Goal: Task Accomplishment & Management: Use online tool/utility

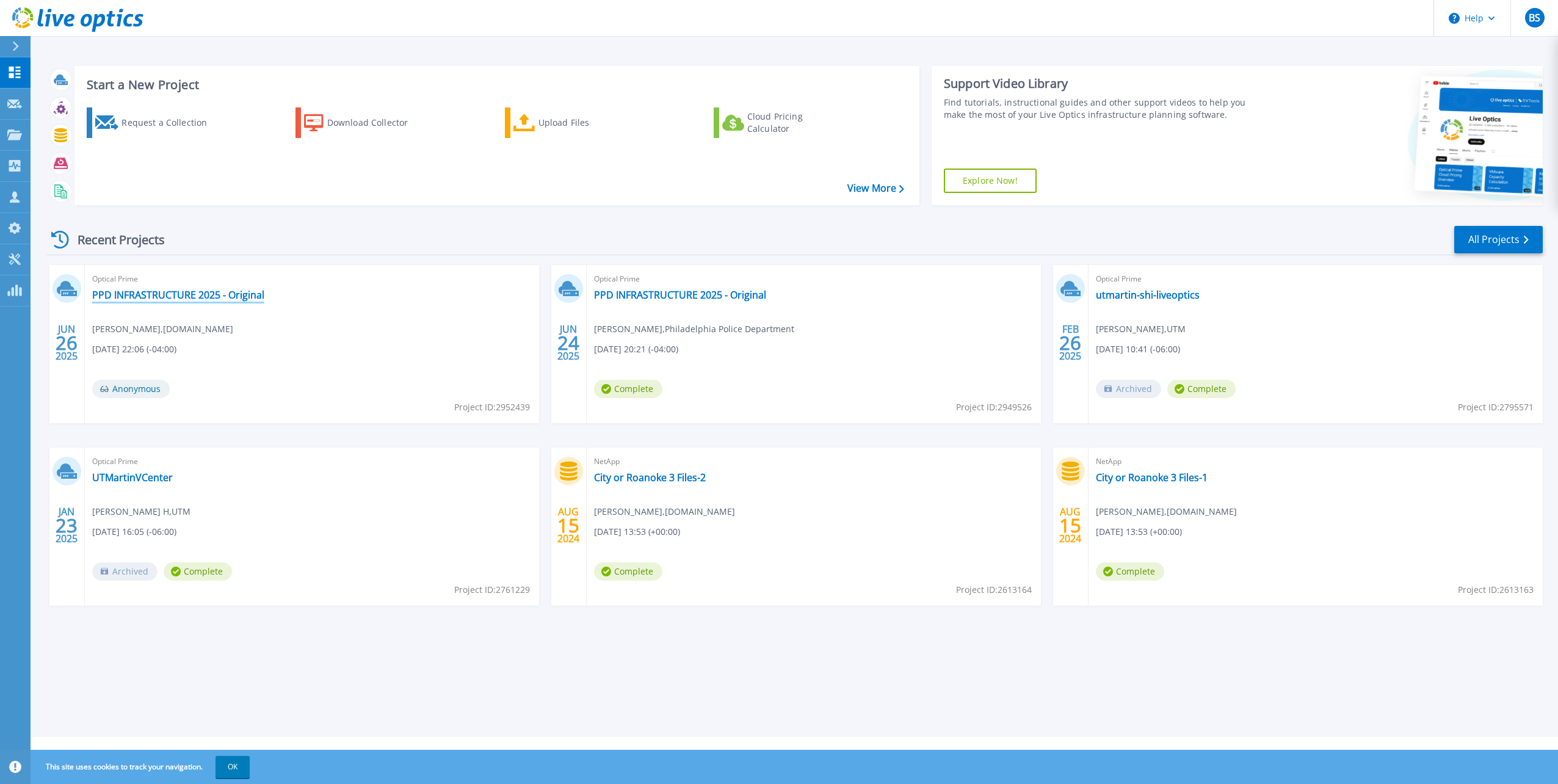
click at [231, 295] on link "PPD INFRASTRUCTURE 2025 - Original" at bounding box center [178, 294] width 173 height 12
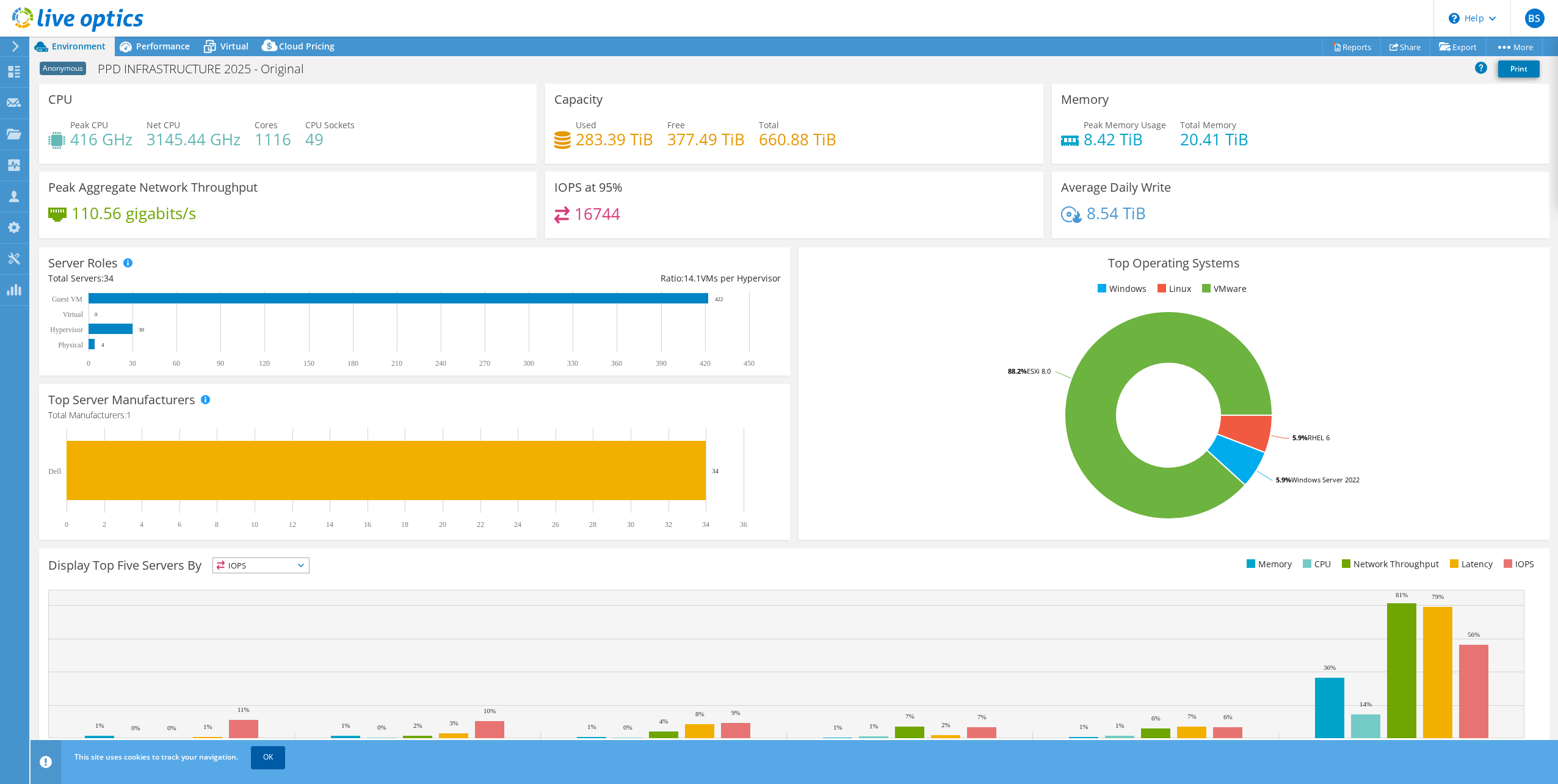
click at [267, 757] on link "OK" at bounding box center [267, 758] width 34 height 22
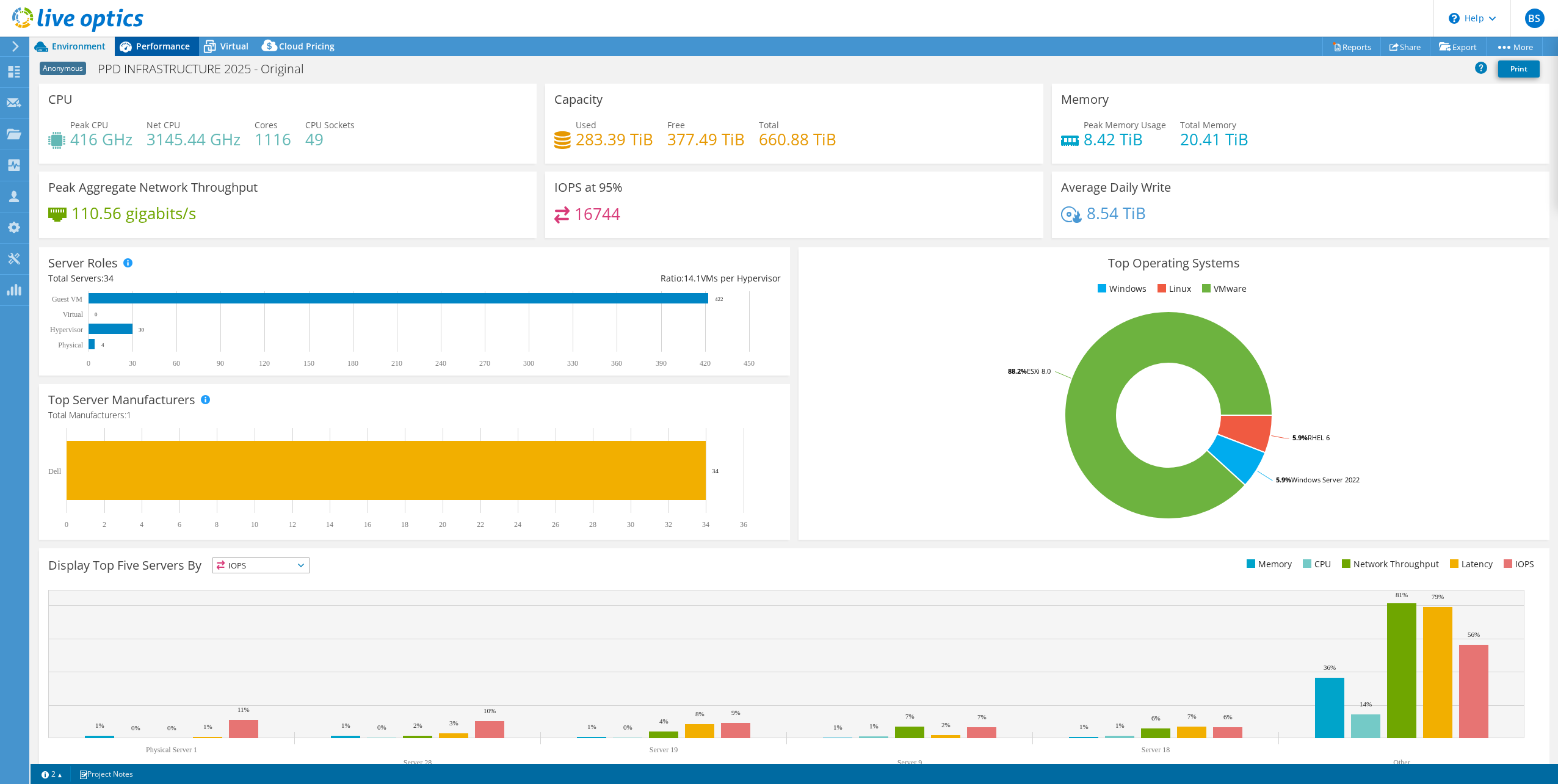
click at [165, 48] on span "Performance" at bounding box center [162, 46] width 54 height 12
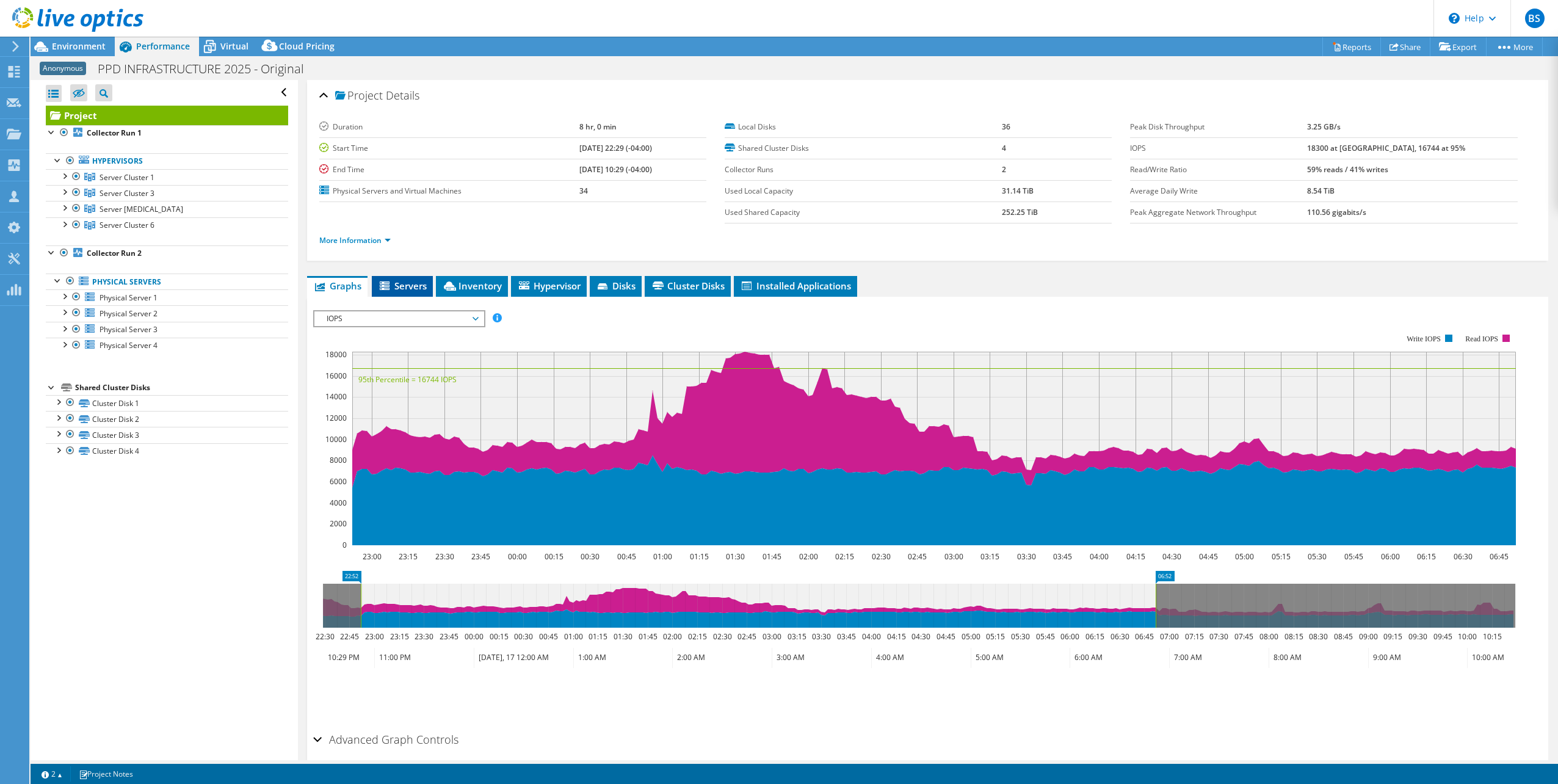
click at [394, 277] on li "Servers" at bounding box center [402, 286] width 61 height 21
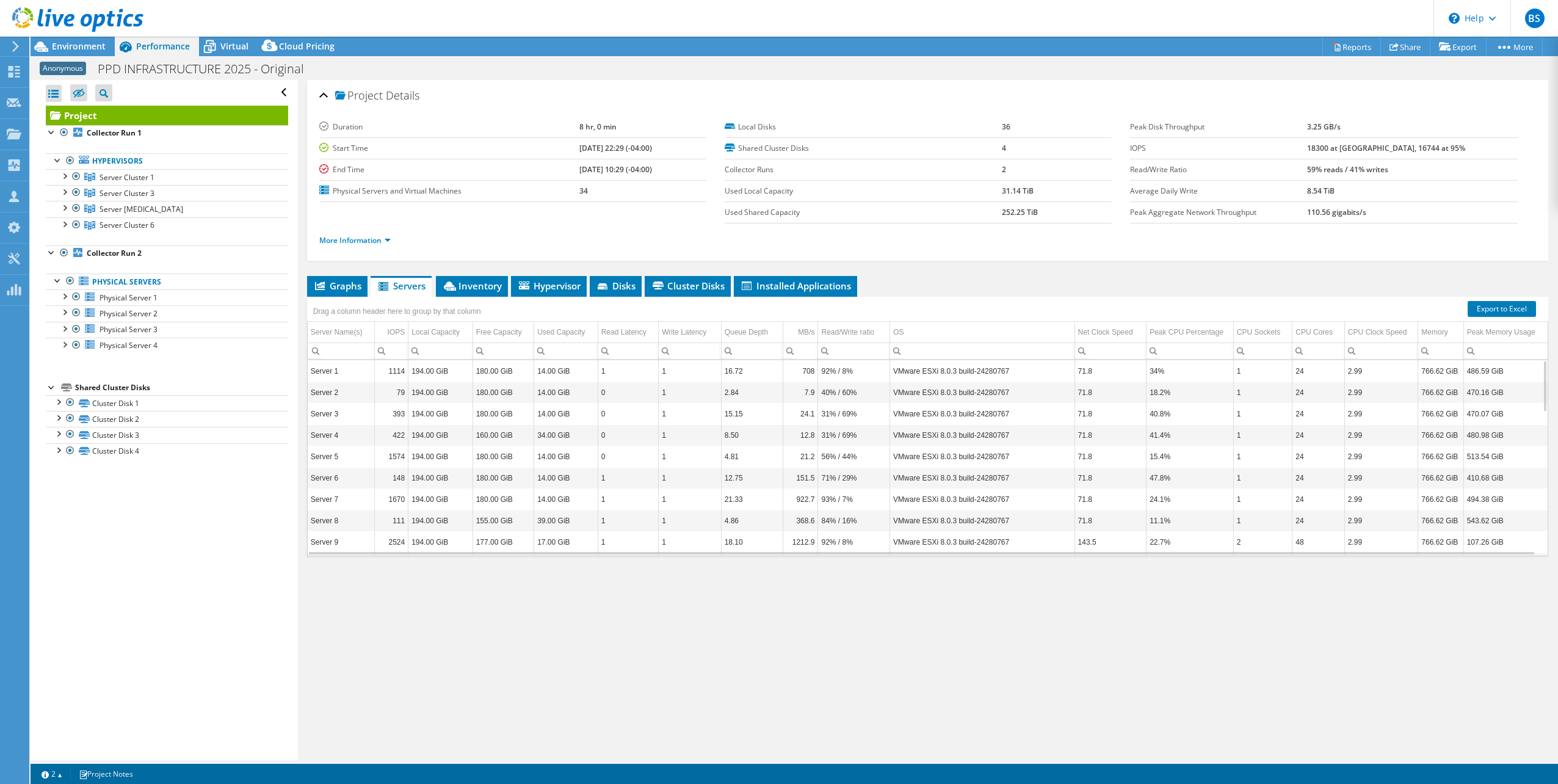
click at [1309, 400] on td "24" at bounding box center [1318, 392] width 52 height 21
click at [546, 288] on span "Hypervisor" at bounding box center [549, 285] width 64 height 12
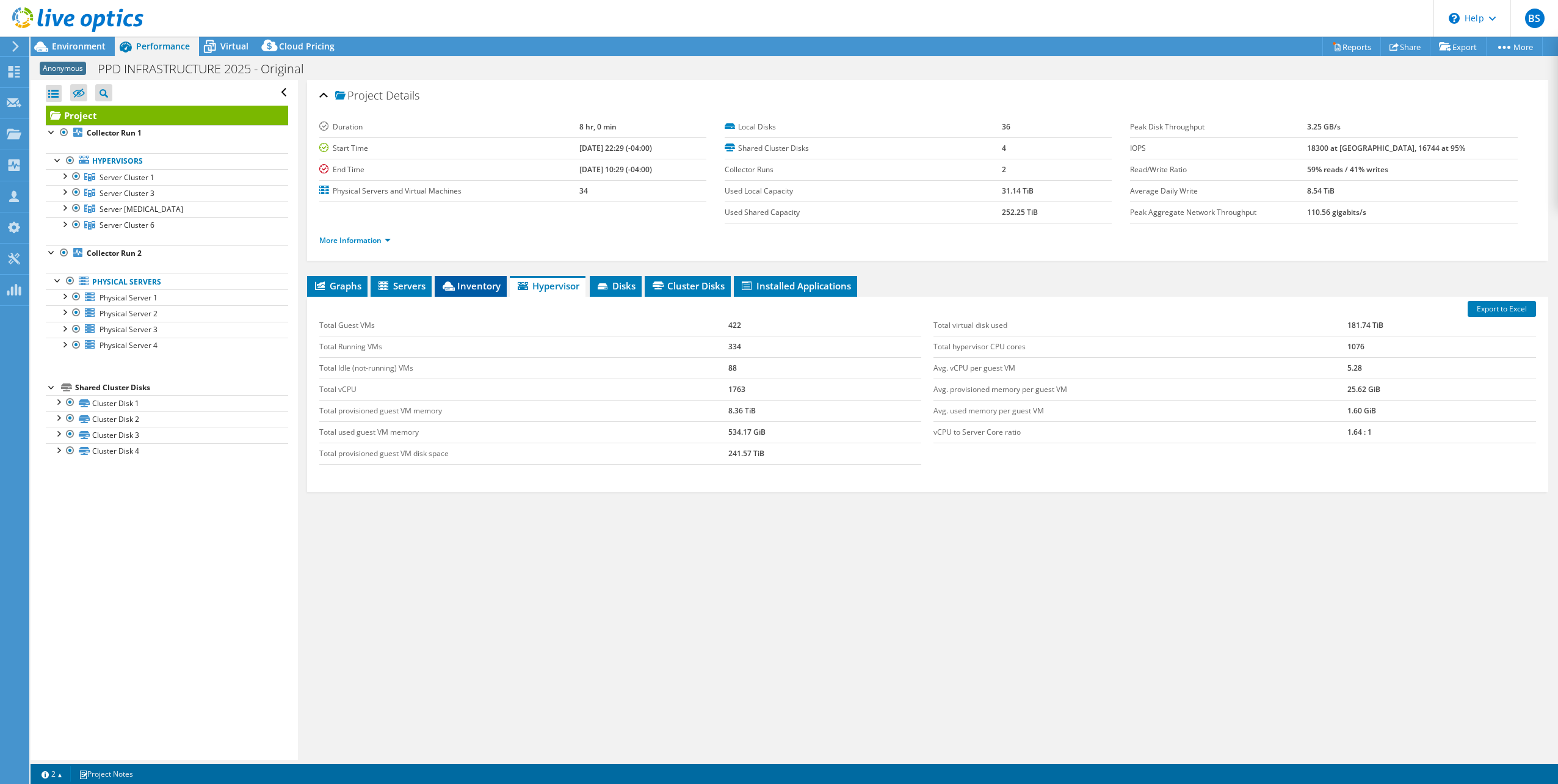
click at [471, 279] on span "Inventory" at bounding box center [471, 285] width 60 height 12
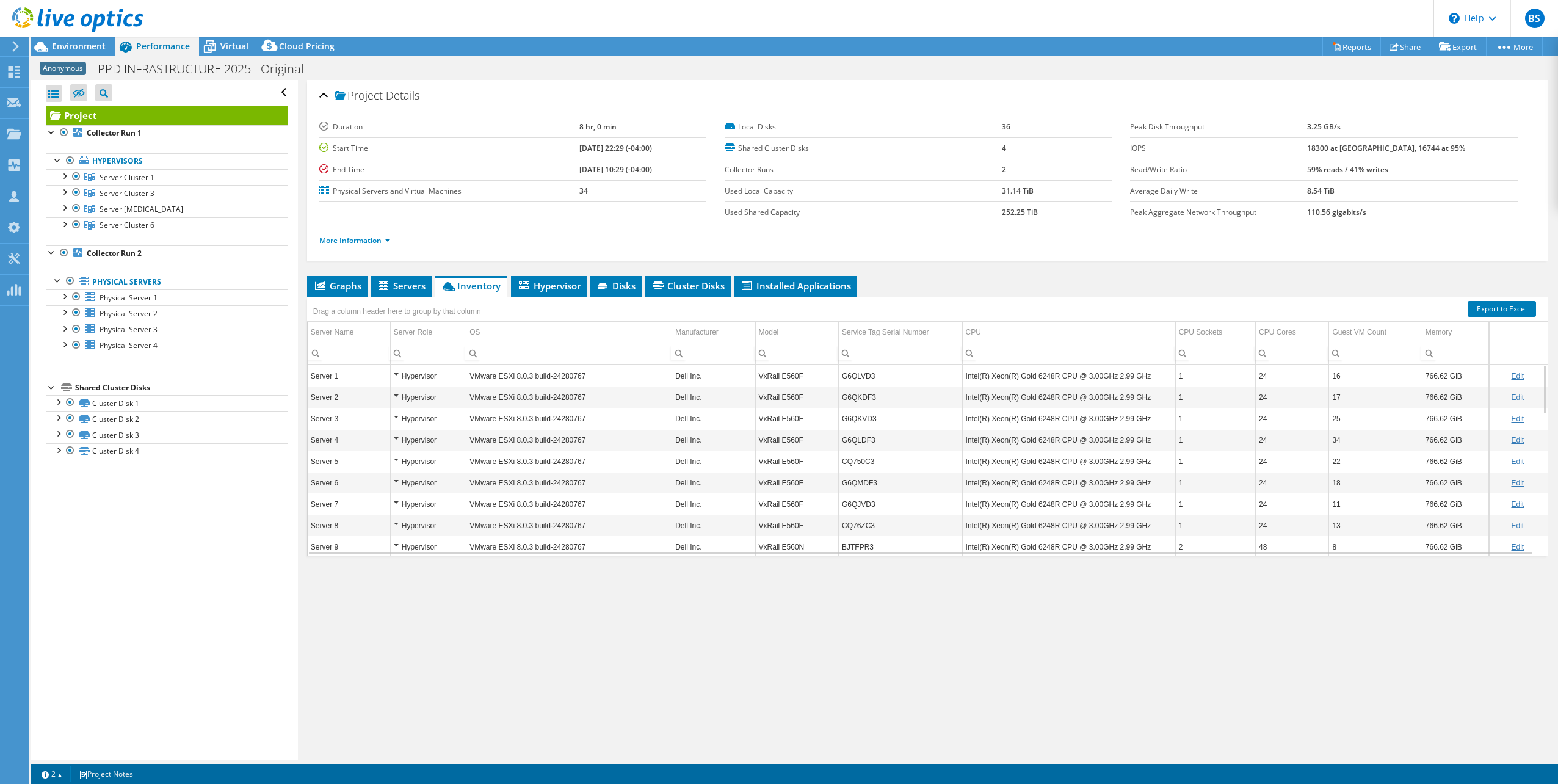
click at [394, 374] on div "Hypervisor" at bounding box center [429, 376] width 69 height 15
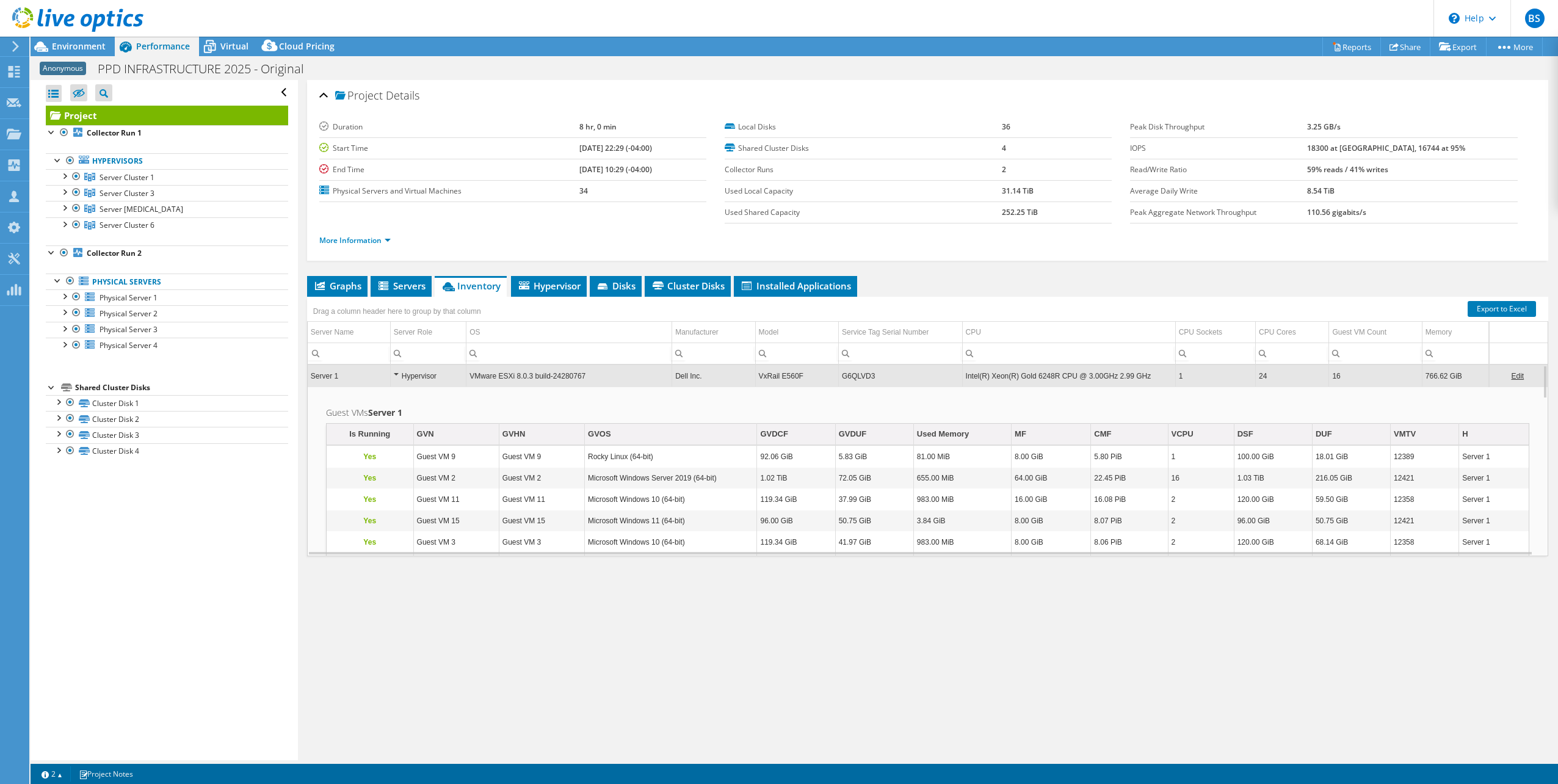
scroll to position [147, 0]
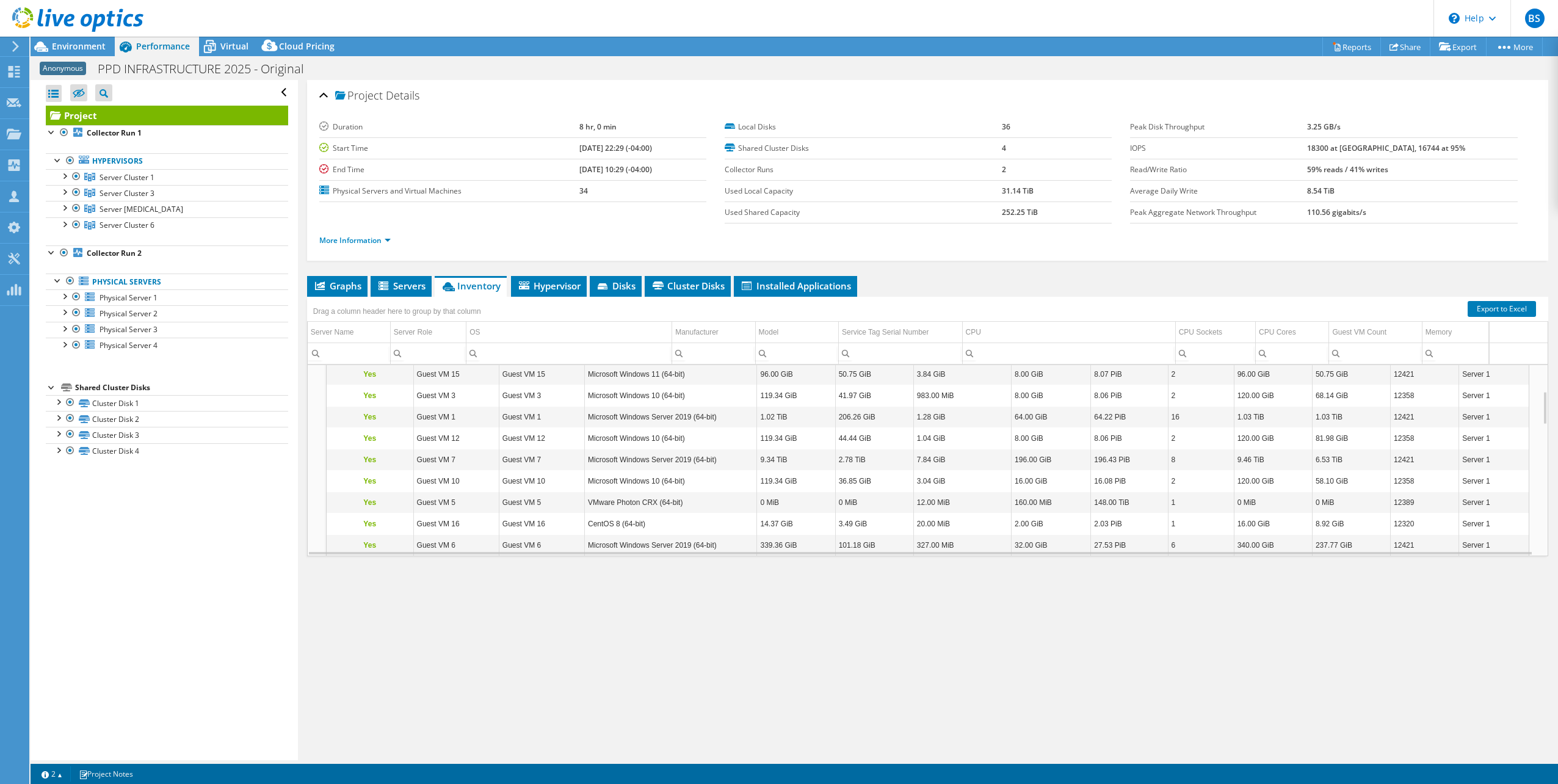
click at [488, 279] on li "Inventory" at bounding box center [470, 286] width 72 height 21
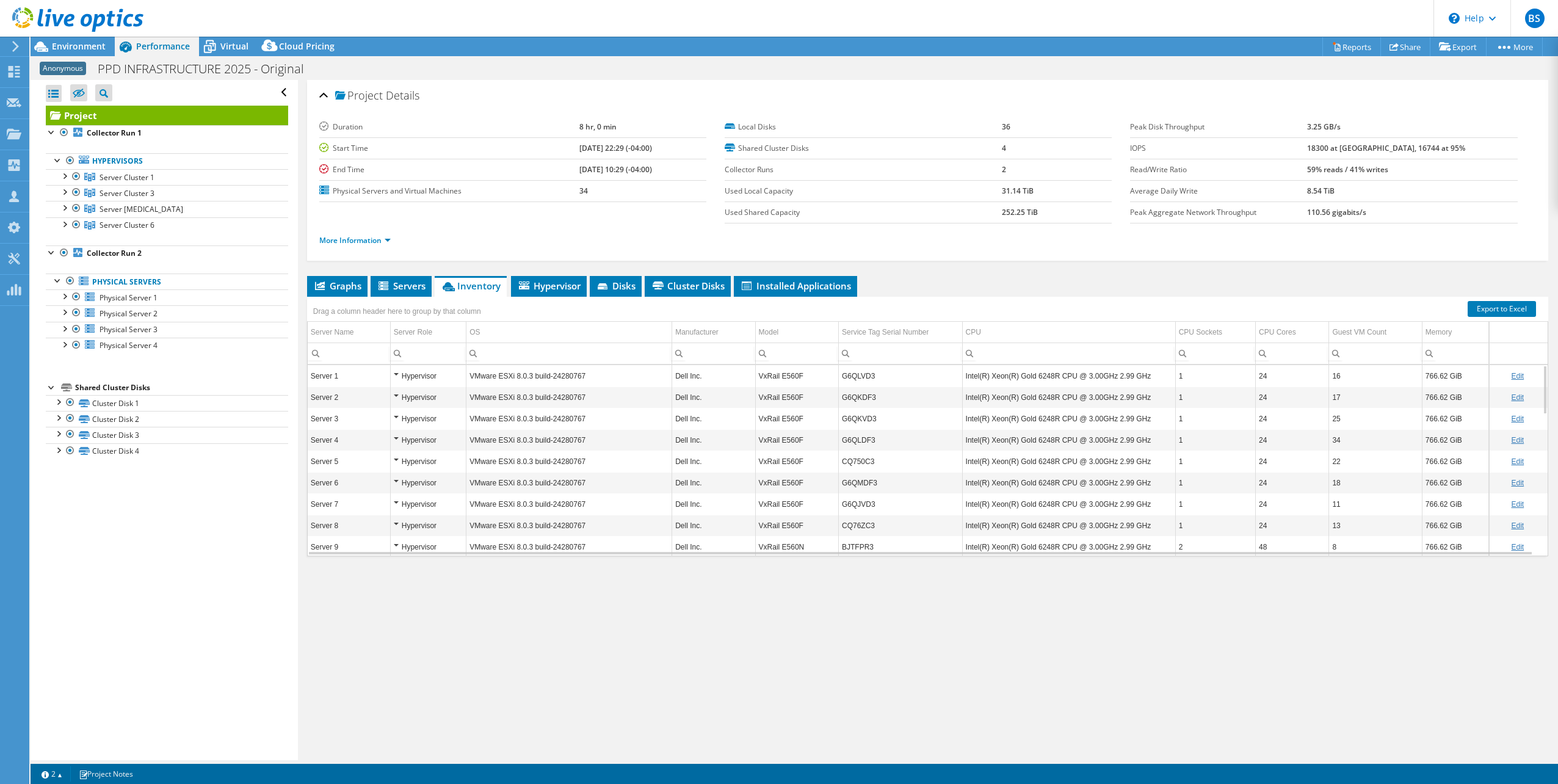
click at [399, 437] on div "Hypervisor" at bounding box center [429, 440] width 69 height 15
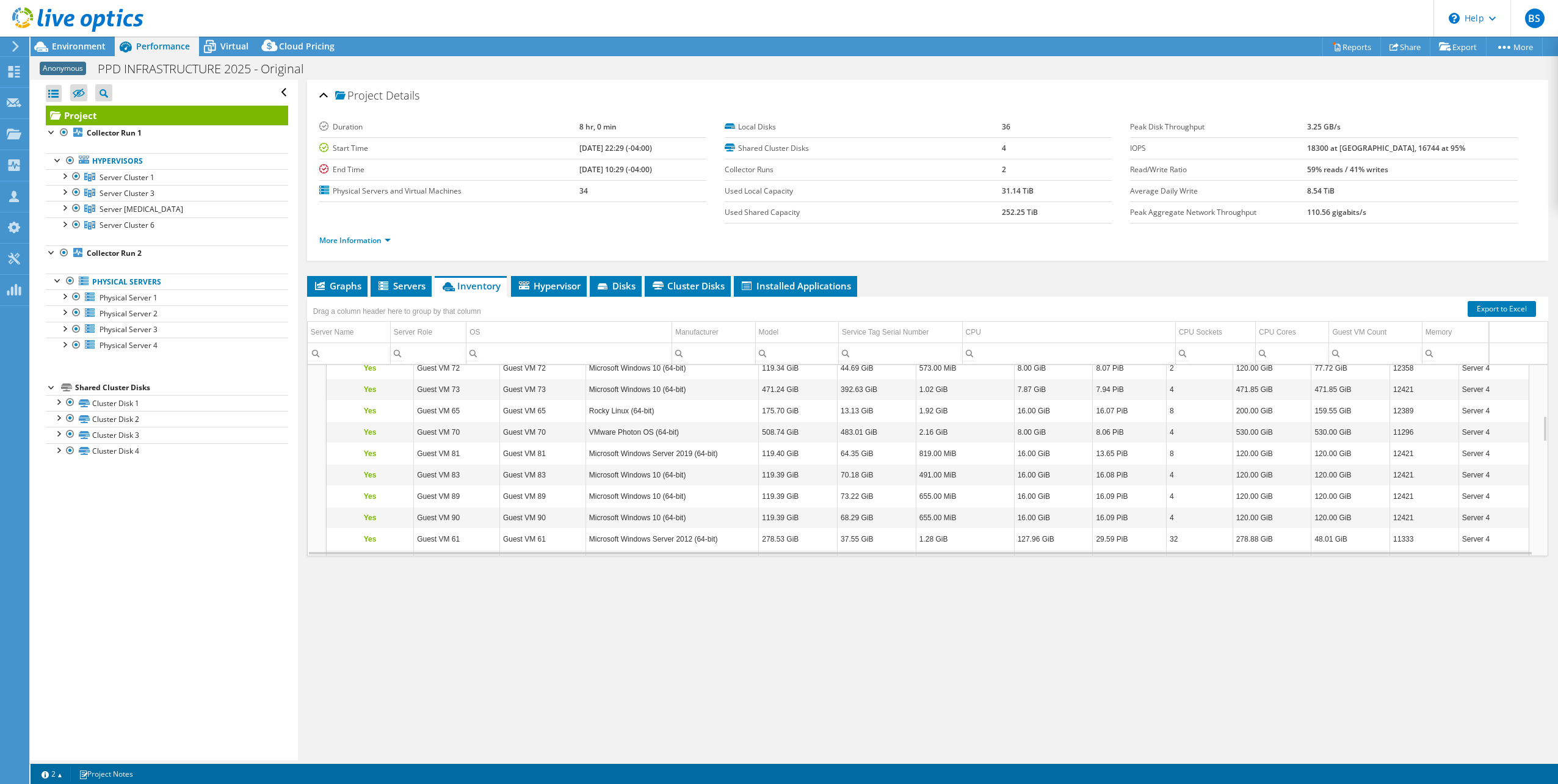
scroll to position [440, 0]
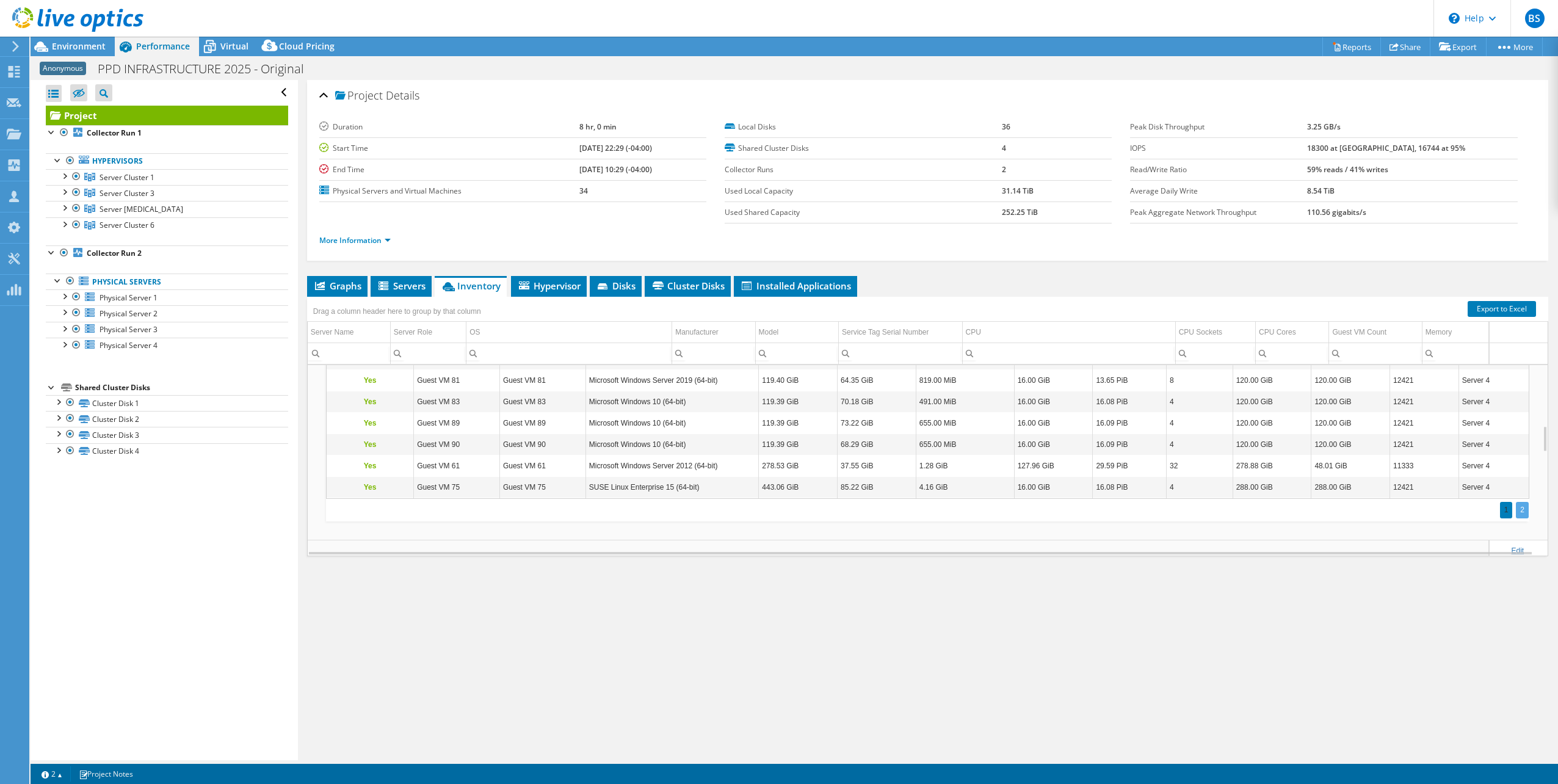
click at [1516, 513] on div "2" at bounding box center [1522, 510] width 13 height 16
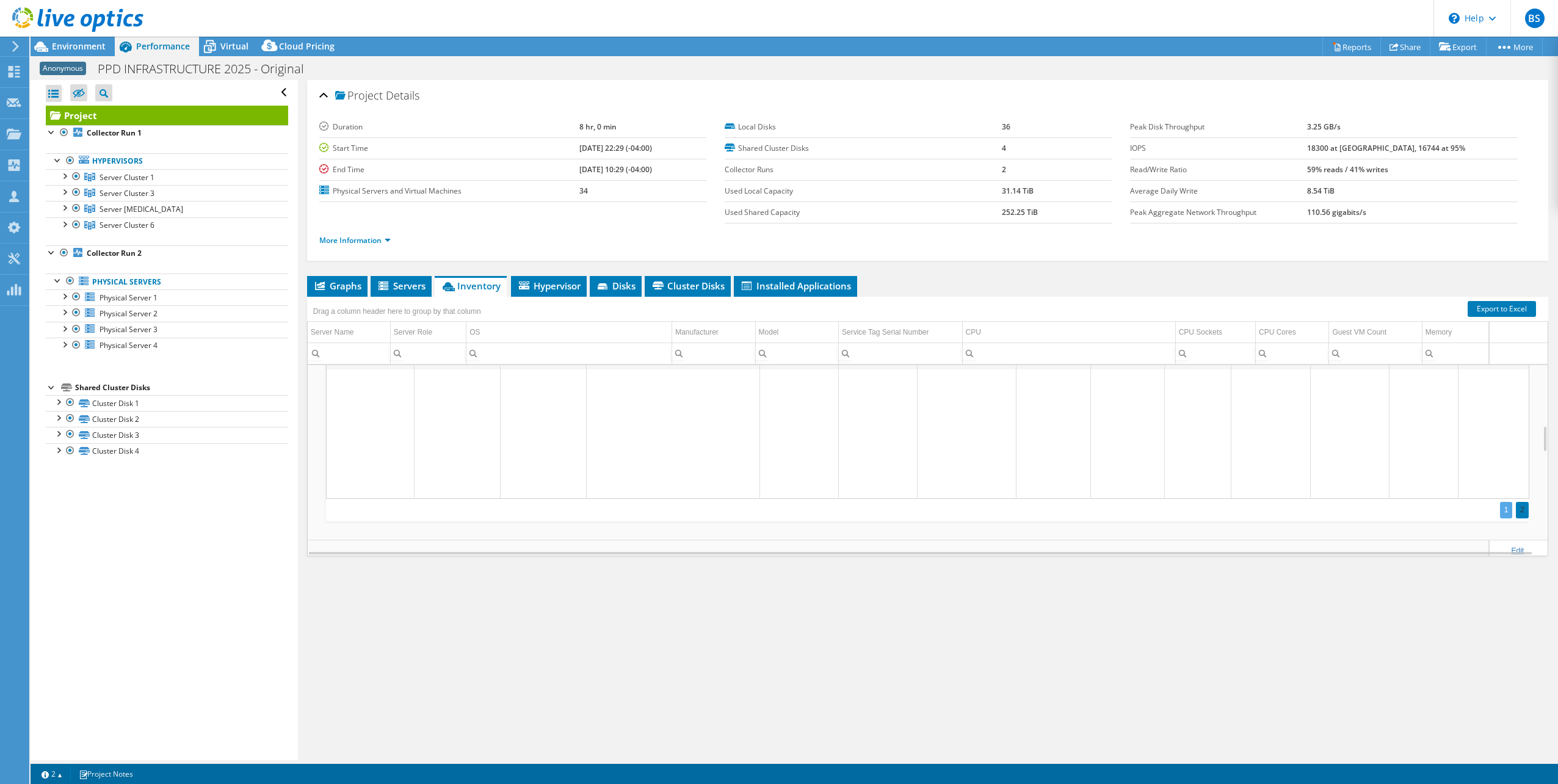
click at [1500, 508] on div "1" at bounding box center [1507, 510] width 13 height 16
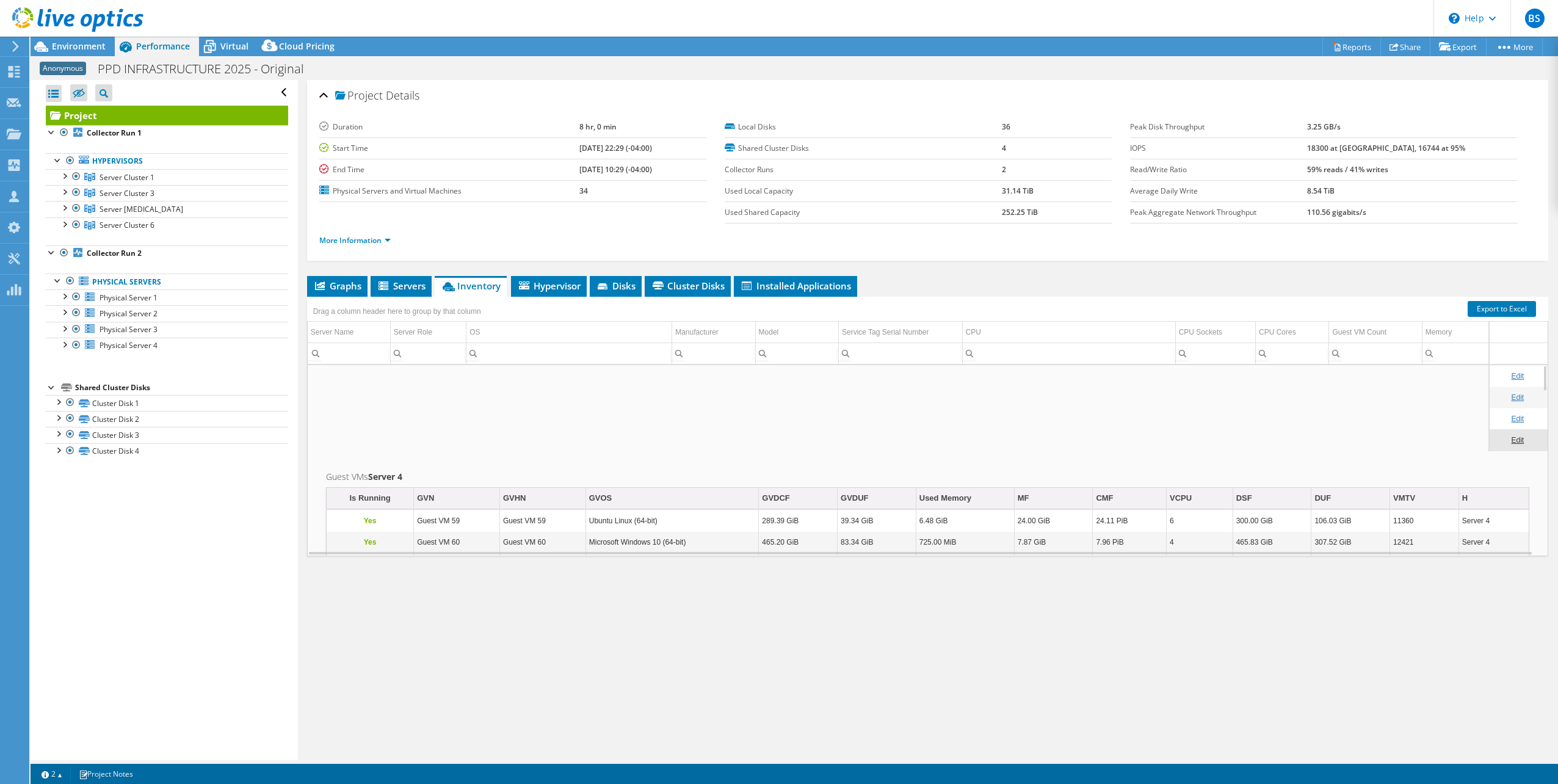
scroll to position [0, 0]
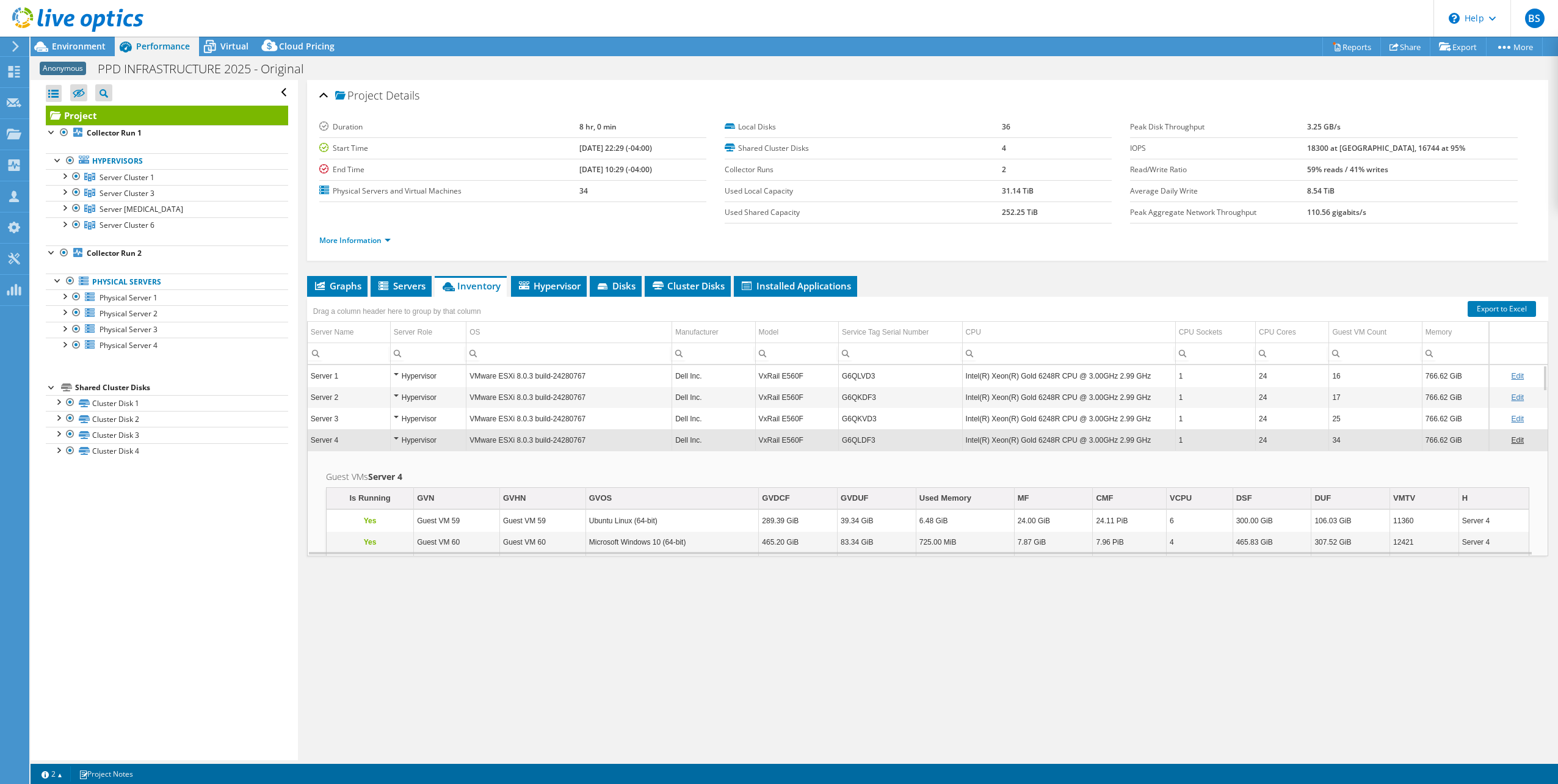
click at [398, 437] on div "Hypervisor" at bounding box center [429, 440] width 69 height 15
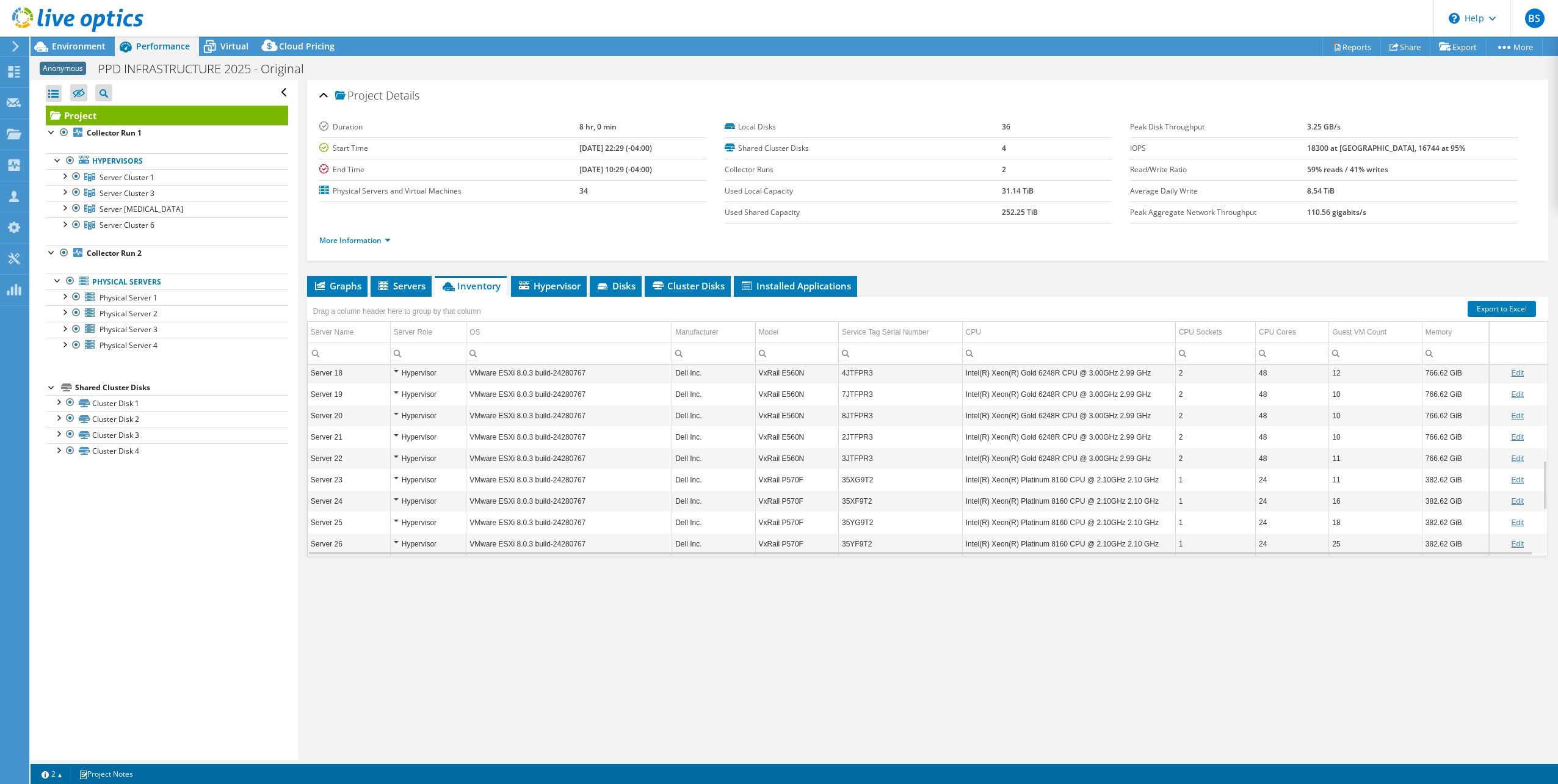
scroll to position [513, 0]
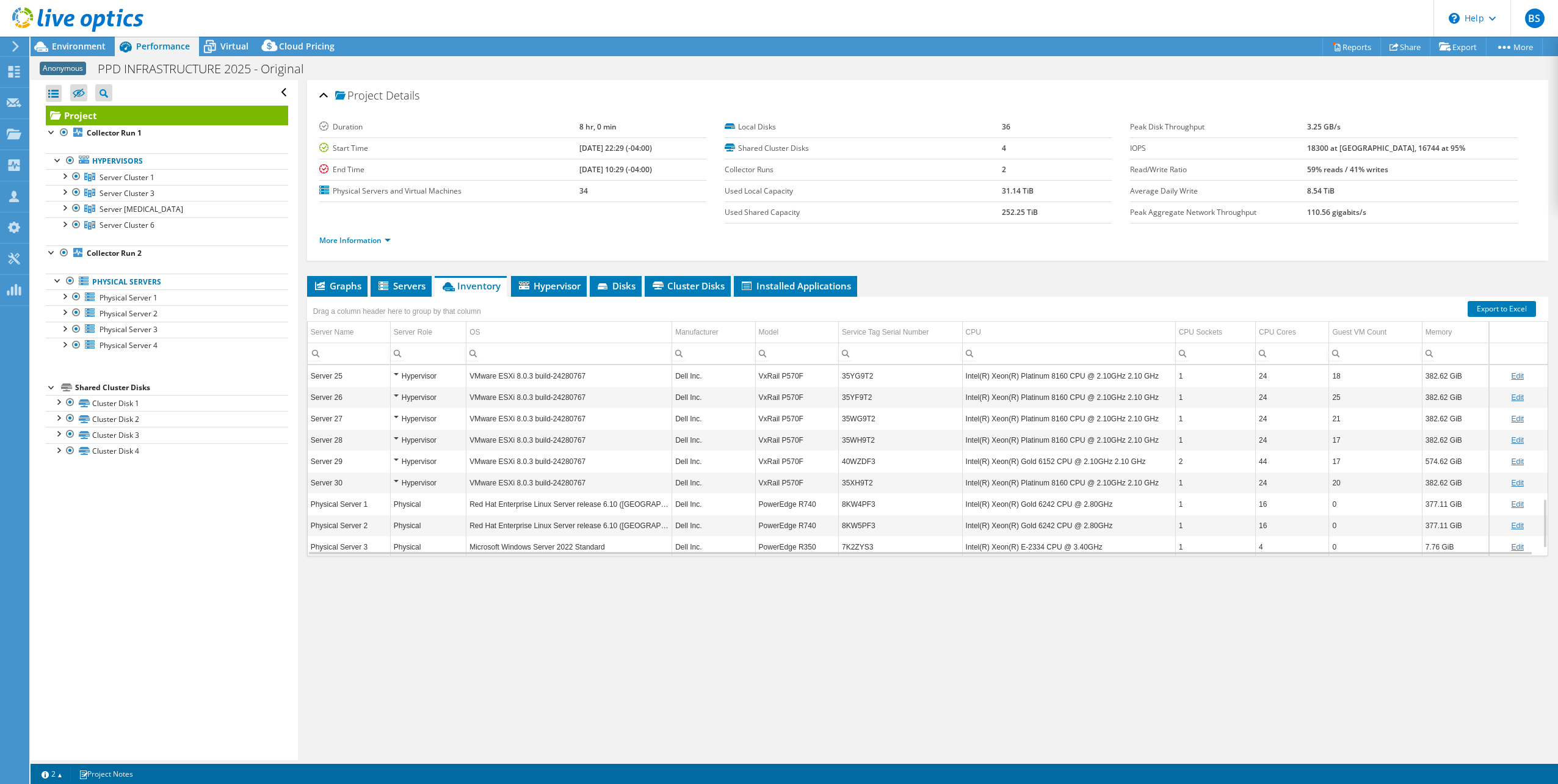
click at [397, 460] on div "Hypervisor" at bounding box center [429, 462] width 69 height 15
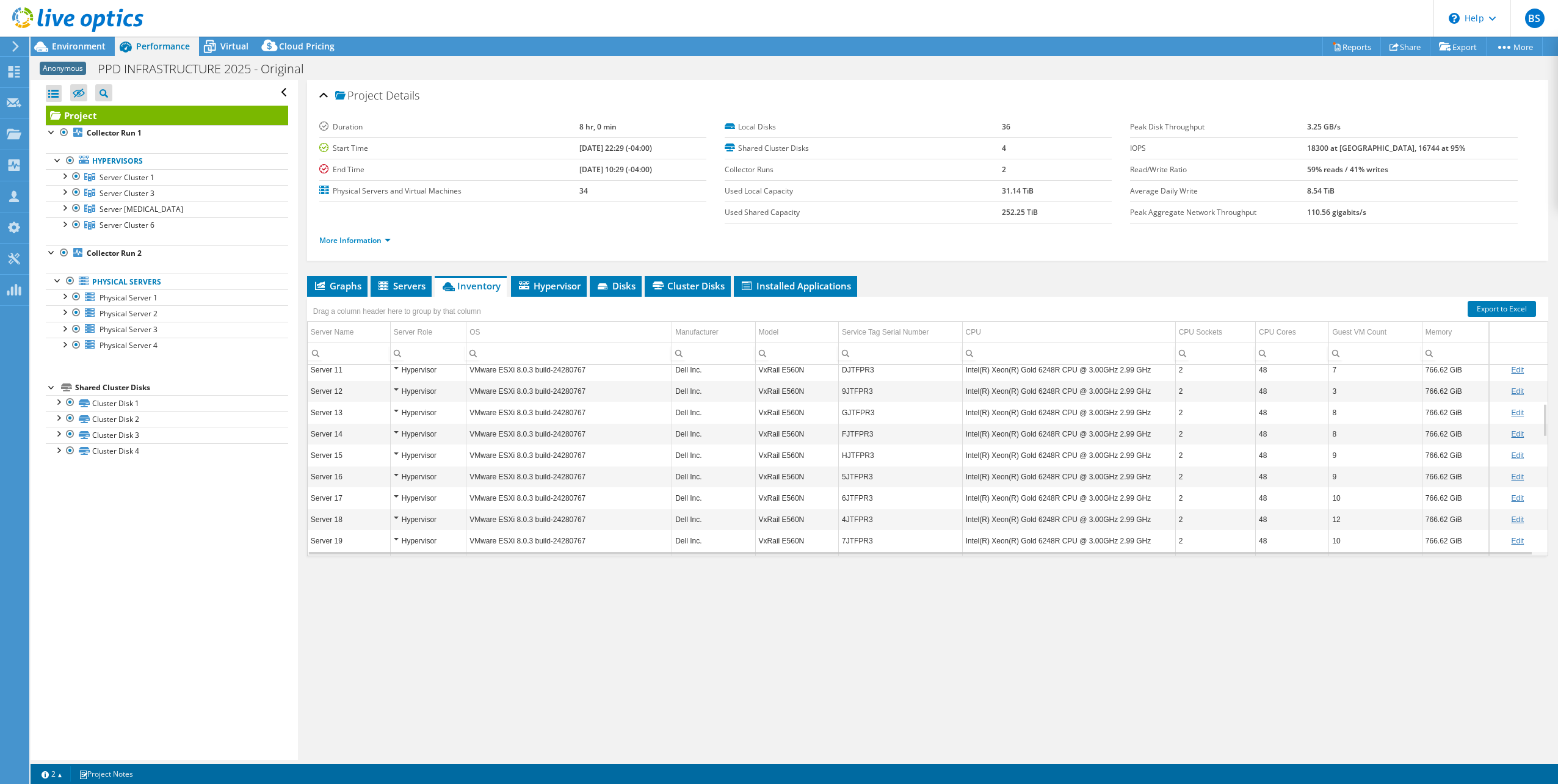
click at [400, 517] on div "Hypervisor" at bounding box center [429, 519] width 69 height 15
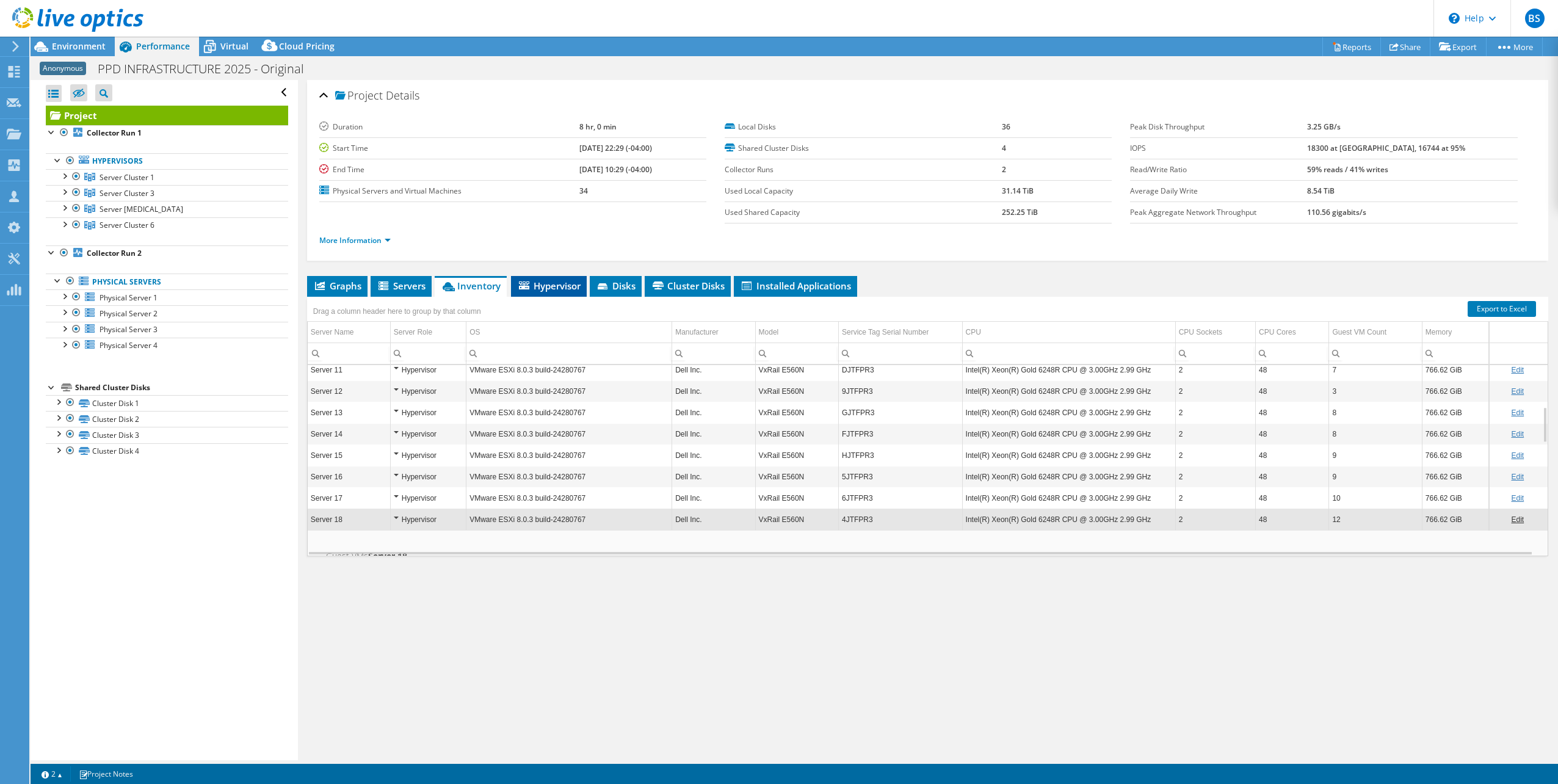
click at [549, 287] on span "Hypervisor" at bounding box center [549, 285] width 64 height 12
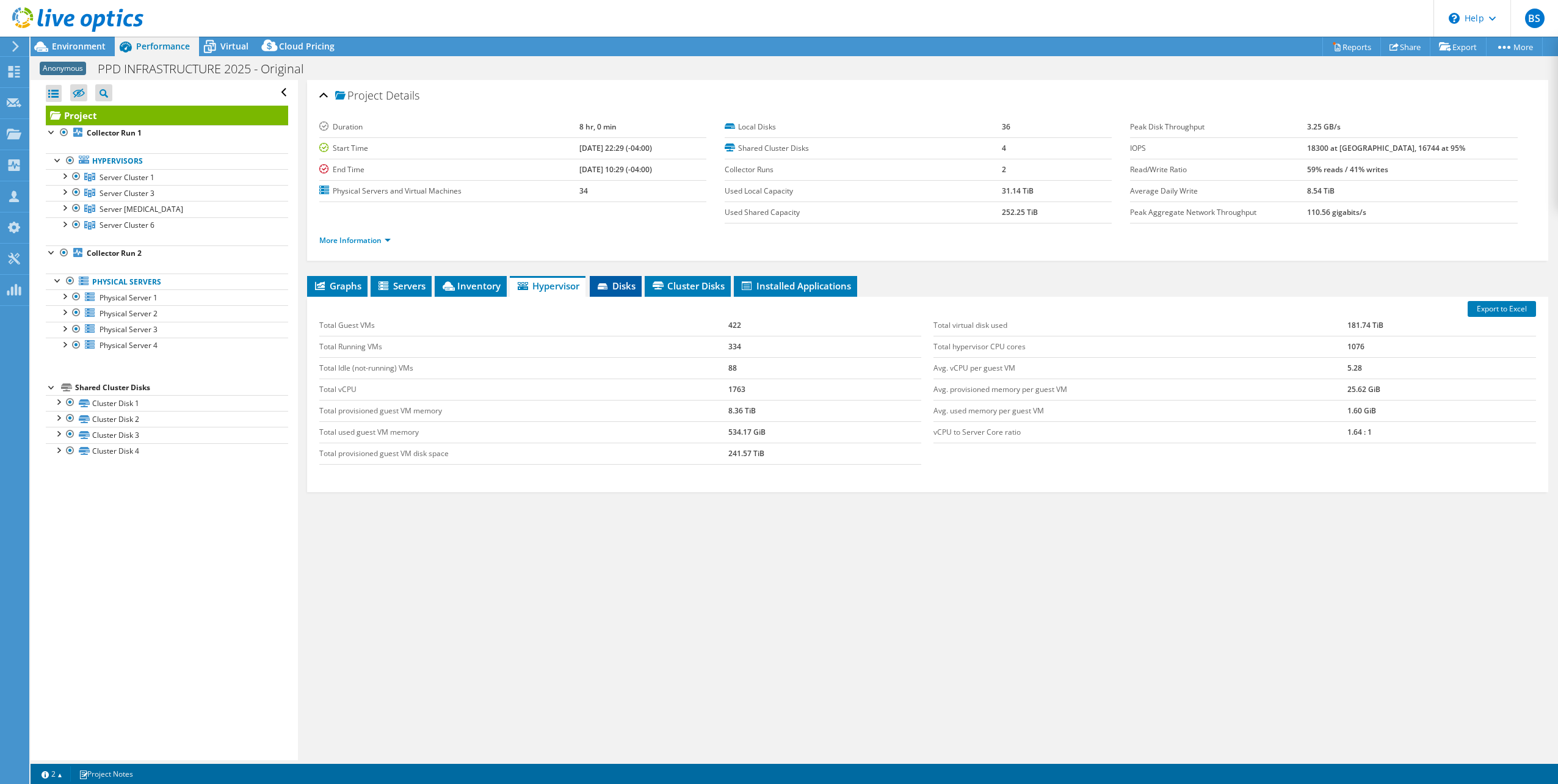
click at [606, 288] on icon at bounding box center [602, 286] width 10 height 6
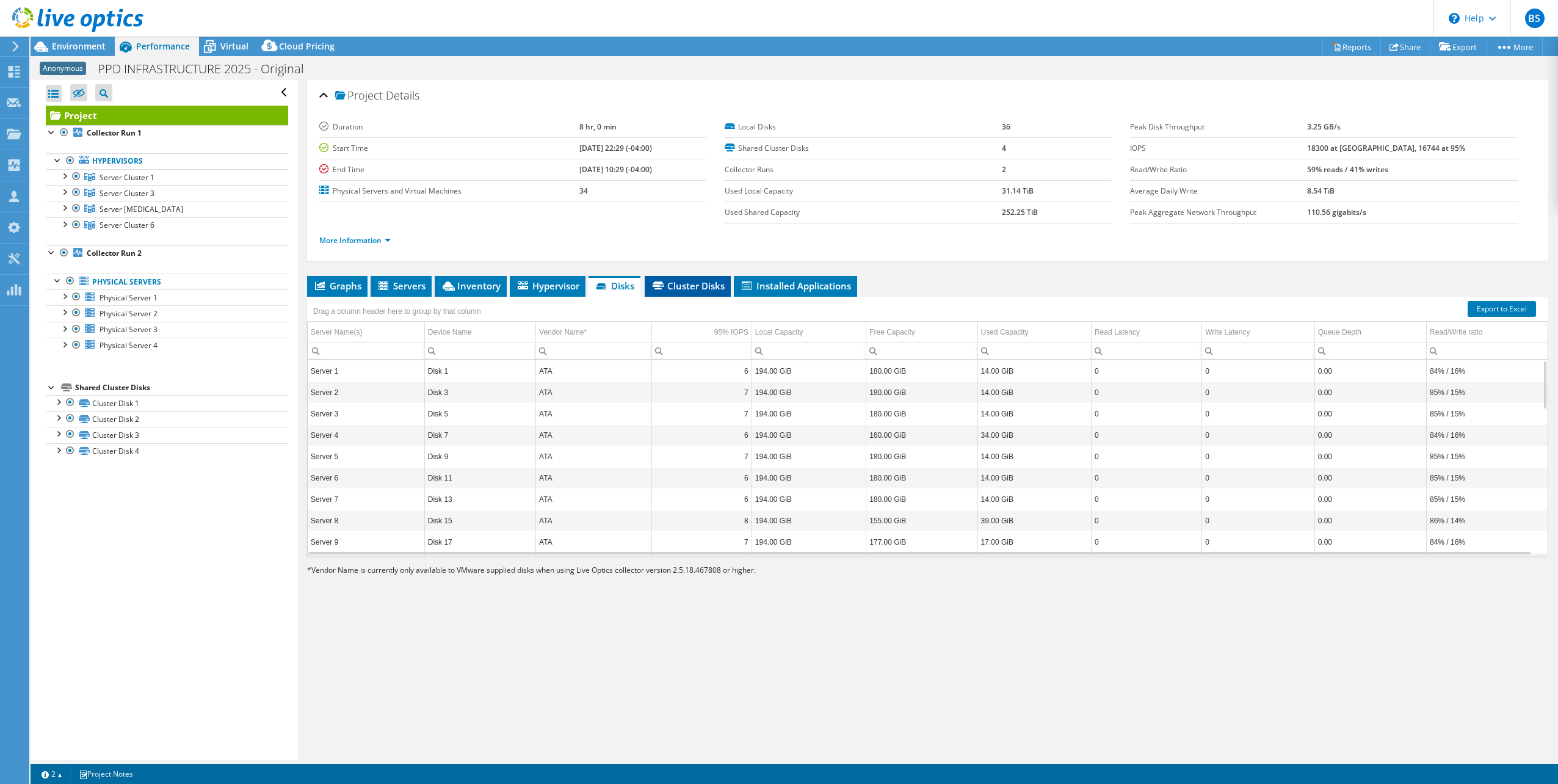
click at [672, 281] on span "Cluster Disks" at bounding box center [687, 285] width 74 height 12
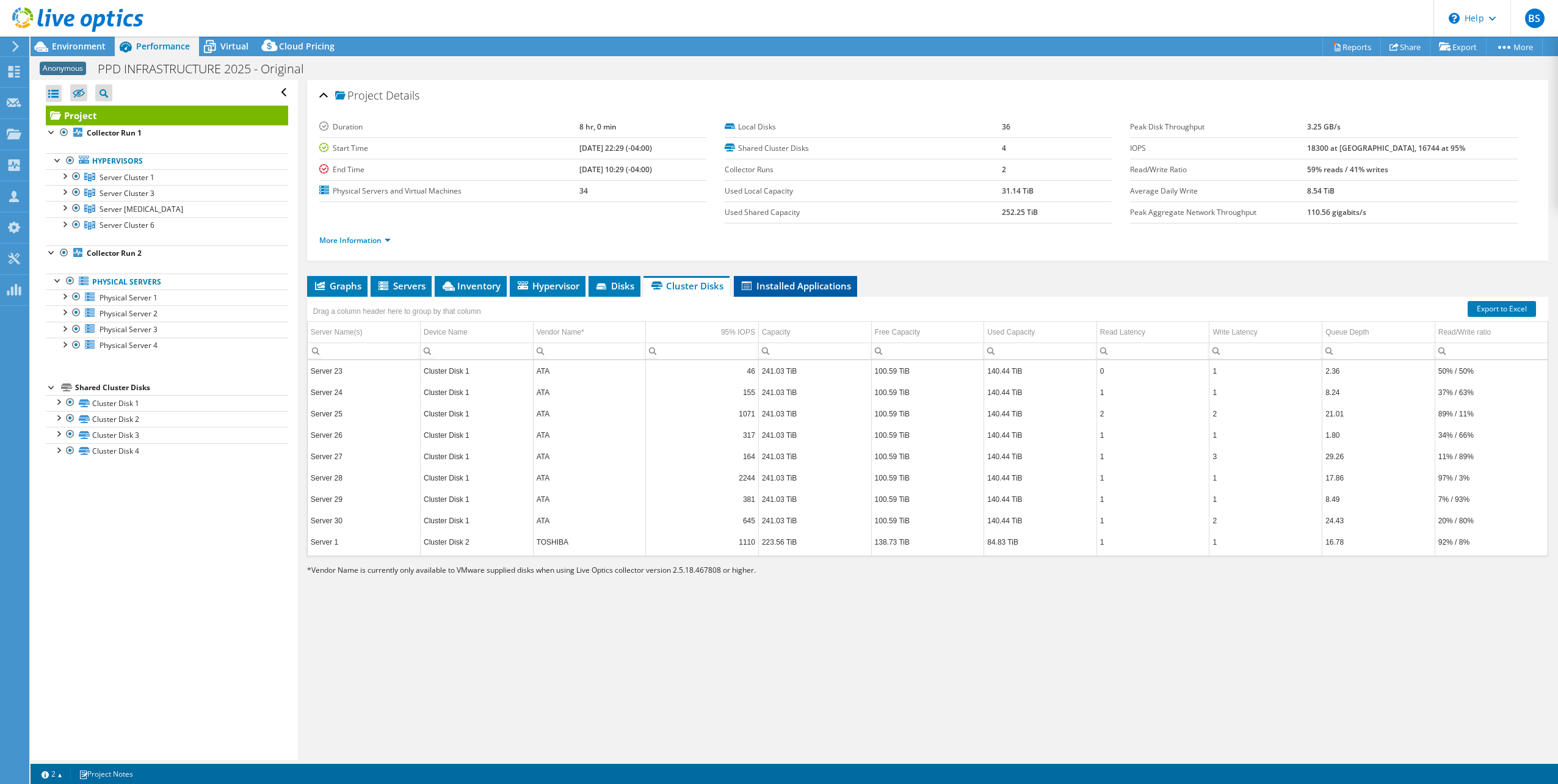
click at [776, 284] on span "Installed Applications" at bounding box center [796, 285] width 111 height 12
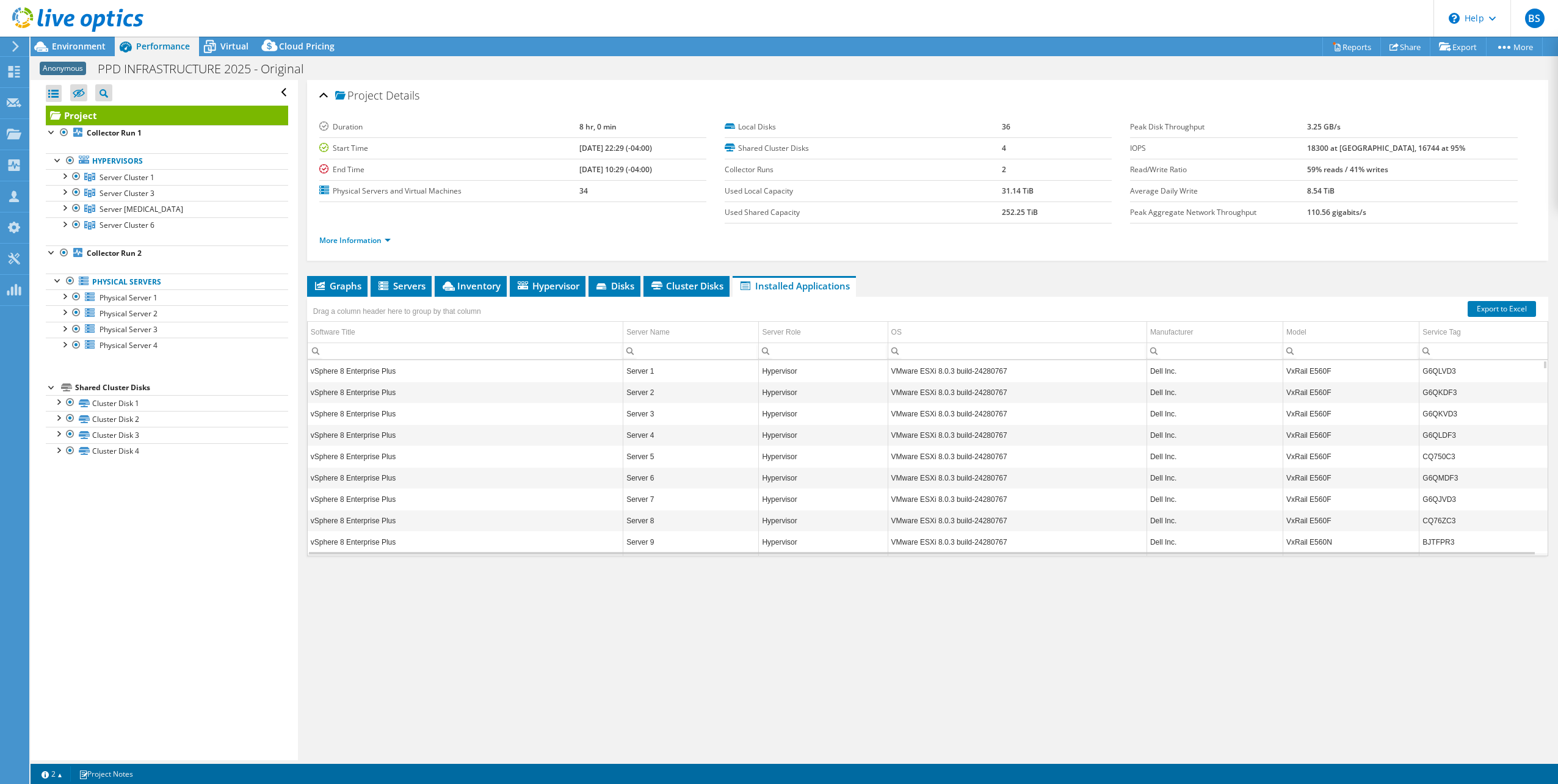
click at [574, 370] on td "vSphere 8 Enterprise Plus" at bounding box center [465, 371] width 316 height 21
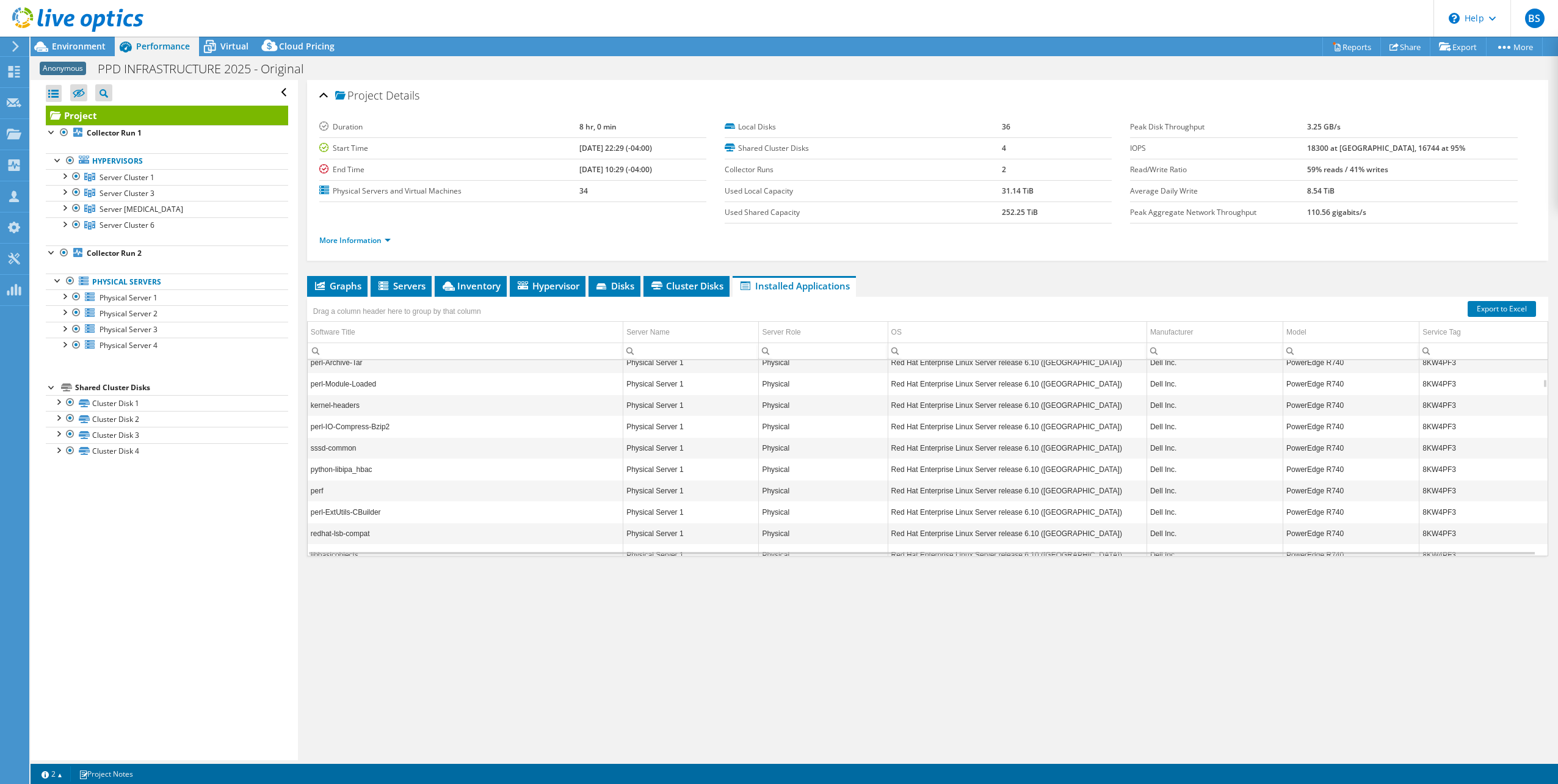
scroll to position [818, 0]
drag, startPoint x: 1059, startPoint y: 433, endPoint x: 947, endPoint y: 287, distance: 184.0
click at [947, 287] on ul "Graphs Servers Inventory Hypervisor Disks Cluster Disks Installed Applications" at bounding box center [928, 286] width 1241 height 21
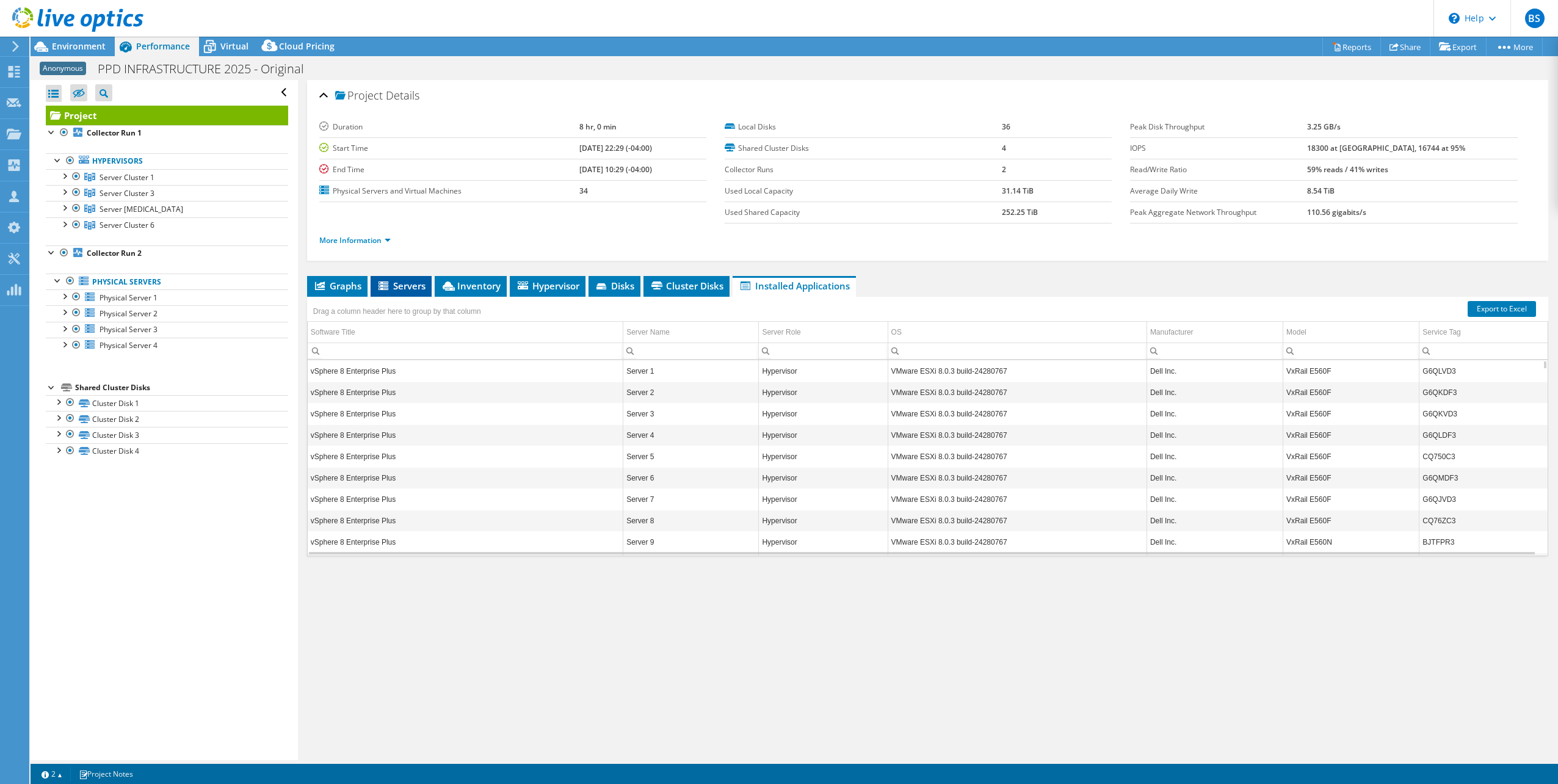
click at [403, 285] on span "Servers" at bounding box center [402, 285] width 49 height 12
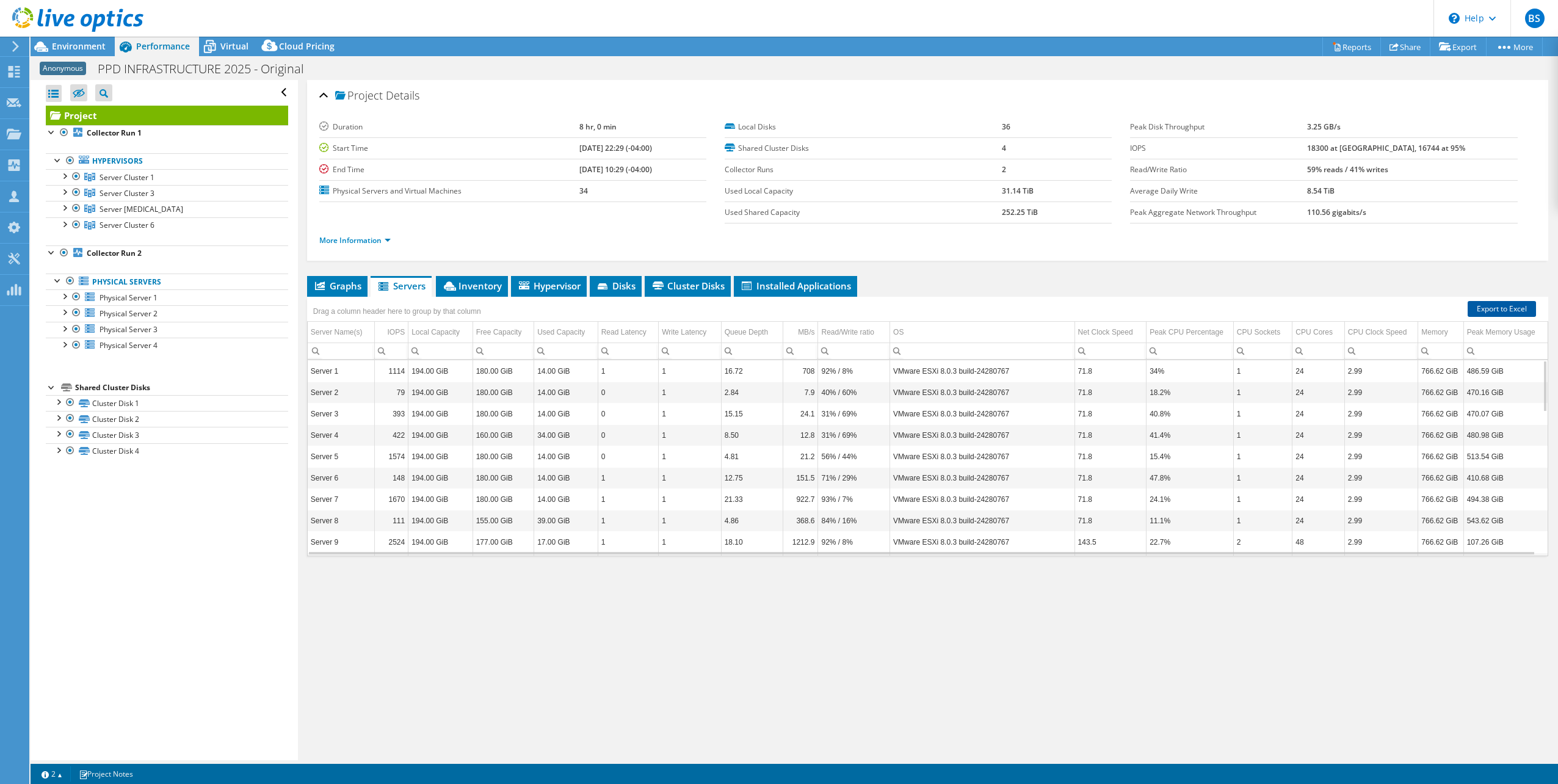
click at [1489, 301] on link "Export to Excel" at bounding box center [1501, 308] width 68 height 16
